Goal: Task Accomplishment & Management: Use online tool/utility

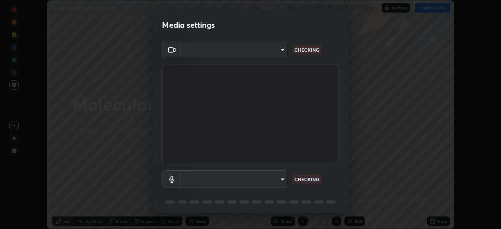
scroll to position [28, 0]
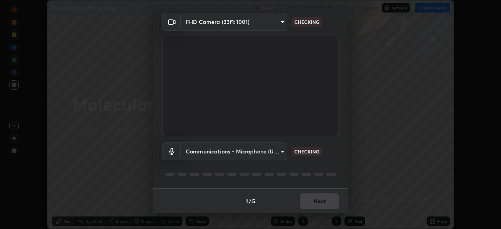
type input "0b0394df5398a873b7d047182dbff5bf8641b4882f7ce2760a0fef017966b62e"
type input "communications"
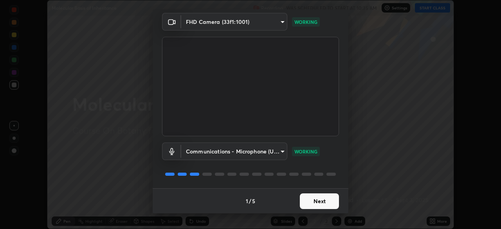
click at [307, 201] on button "Next" at bounding box center [319, 202] width 39 height 16
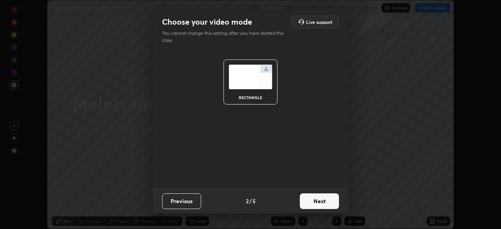
click at [308, 201] on button "Next" at bounding box center [319, 202] width 39 height 16
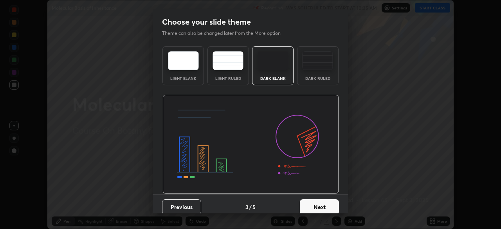
click at [304, 206] on button "Next" at bounding box center [319, 207] width 39 height 16
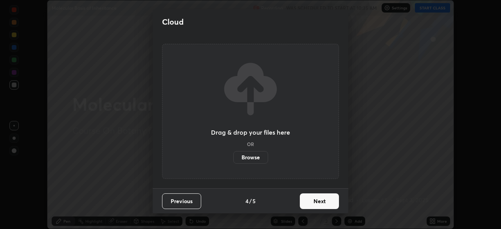
click at [304, 203] on button "Next" at bounding box center [319, 202] width 39 height 16
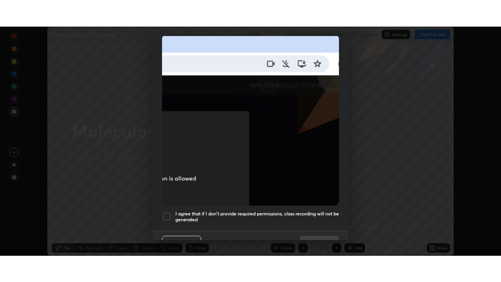
scroll to position [188, 0]
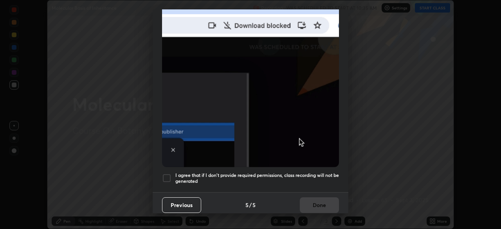
click at [167, 174] on div at bounding box center [166, 178] width 9 height 9
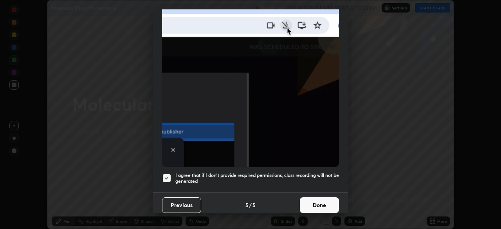
click at [309, 203] on button "Done" at bounding box center [319, 205] width 39 height 16
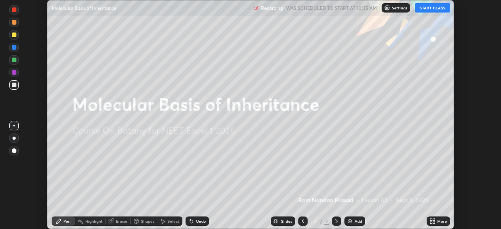
click at [436, 221] on icon at bounding box center [433, 221] width 6 height 6
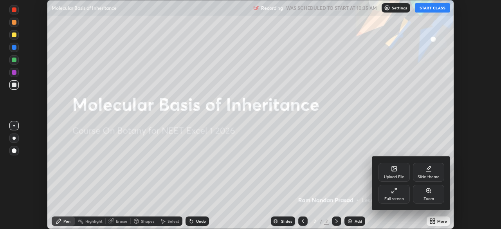
click at [389, 196] on div "Full screen" at bounding box center [394, 194] width 31 height 19
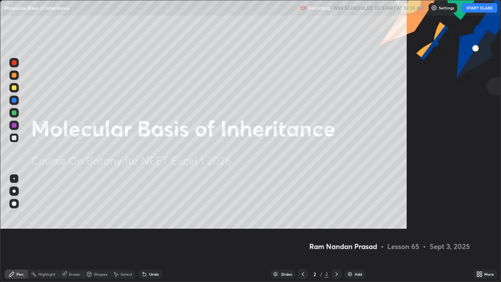
scroll to position [282, 501]
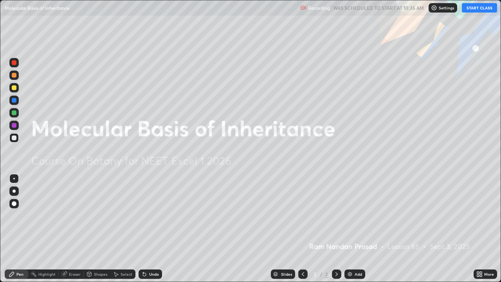
click at [469, 12] on button "START CLASS" at bounding box center [479, 7] width 35 height 9
